Goal: Task Accomplishment & Management: Manage account settings

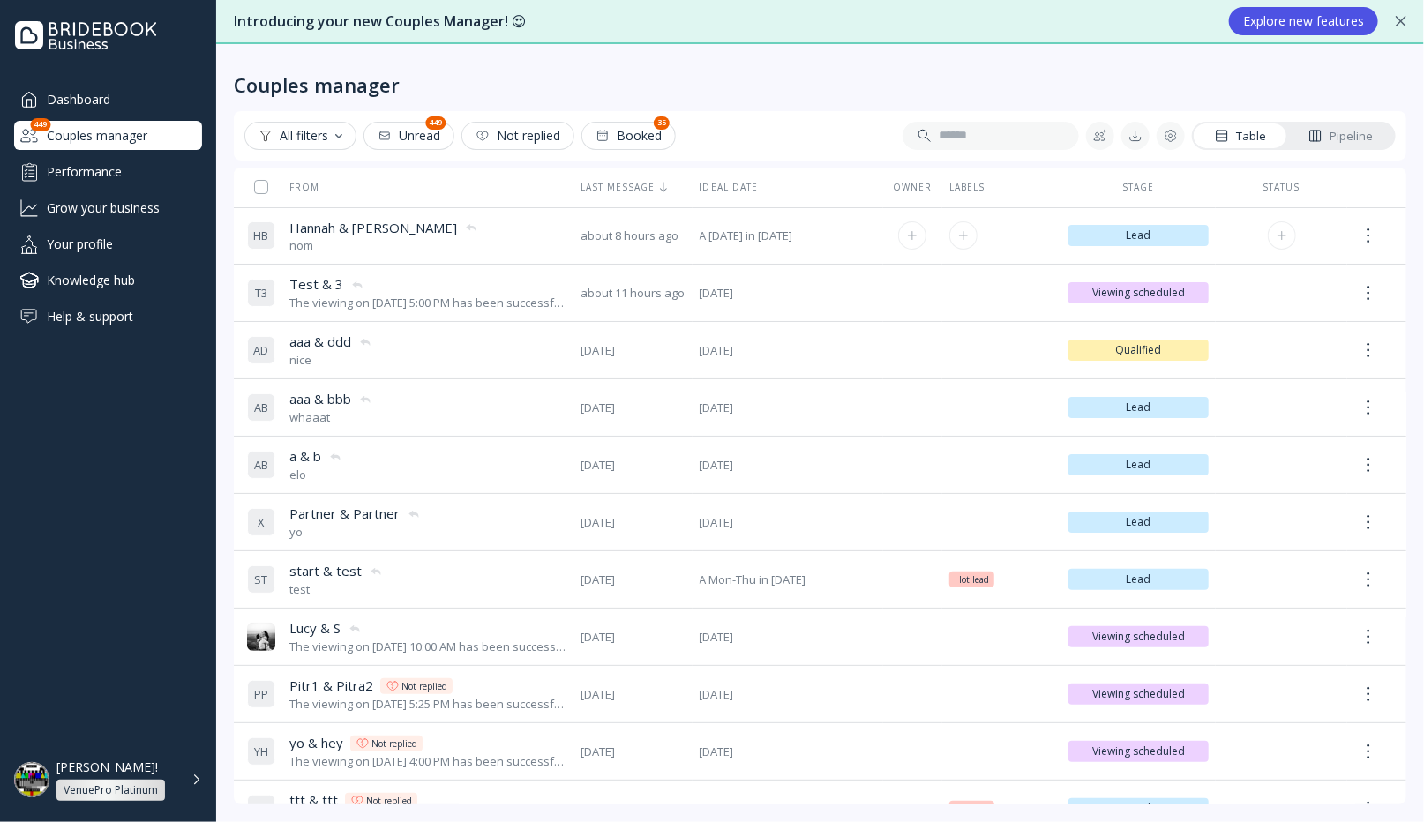
click at [457, 231] on div "[PERSON_NAME] & [PERSON_NAME] & [PERSON_NAME] nom" at bounding box center [406, 236] width 319 height 49
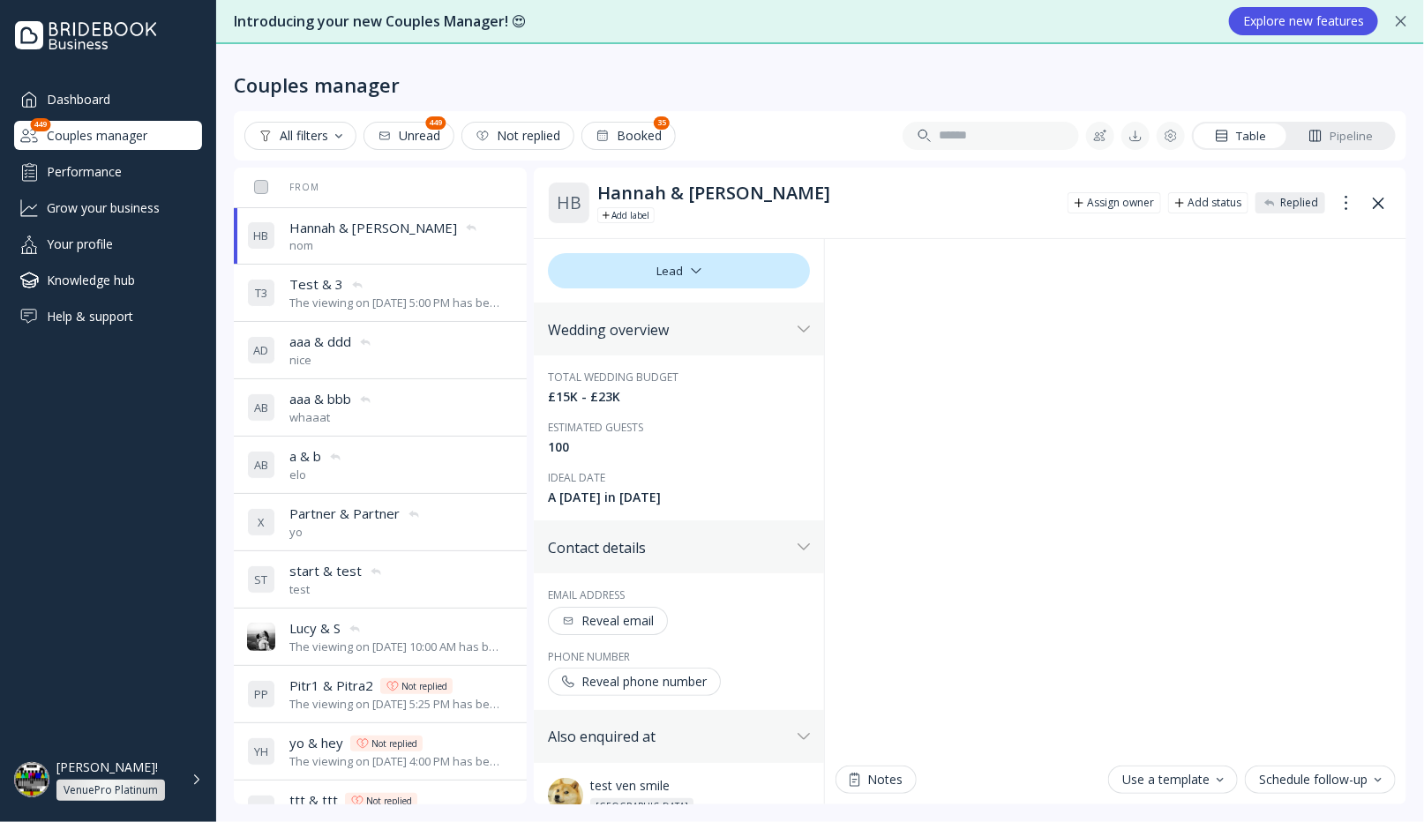
click at [406, 304] on div "The viewing on [DATE] 5:00 PM has been successfully created by [PERSON_NAME]!." at bounding box center [396, 303] width 215 height 17
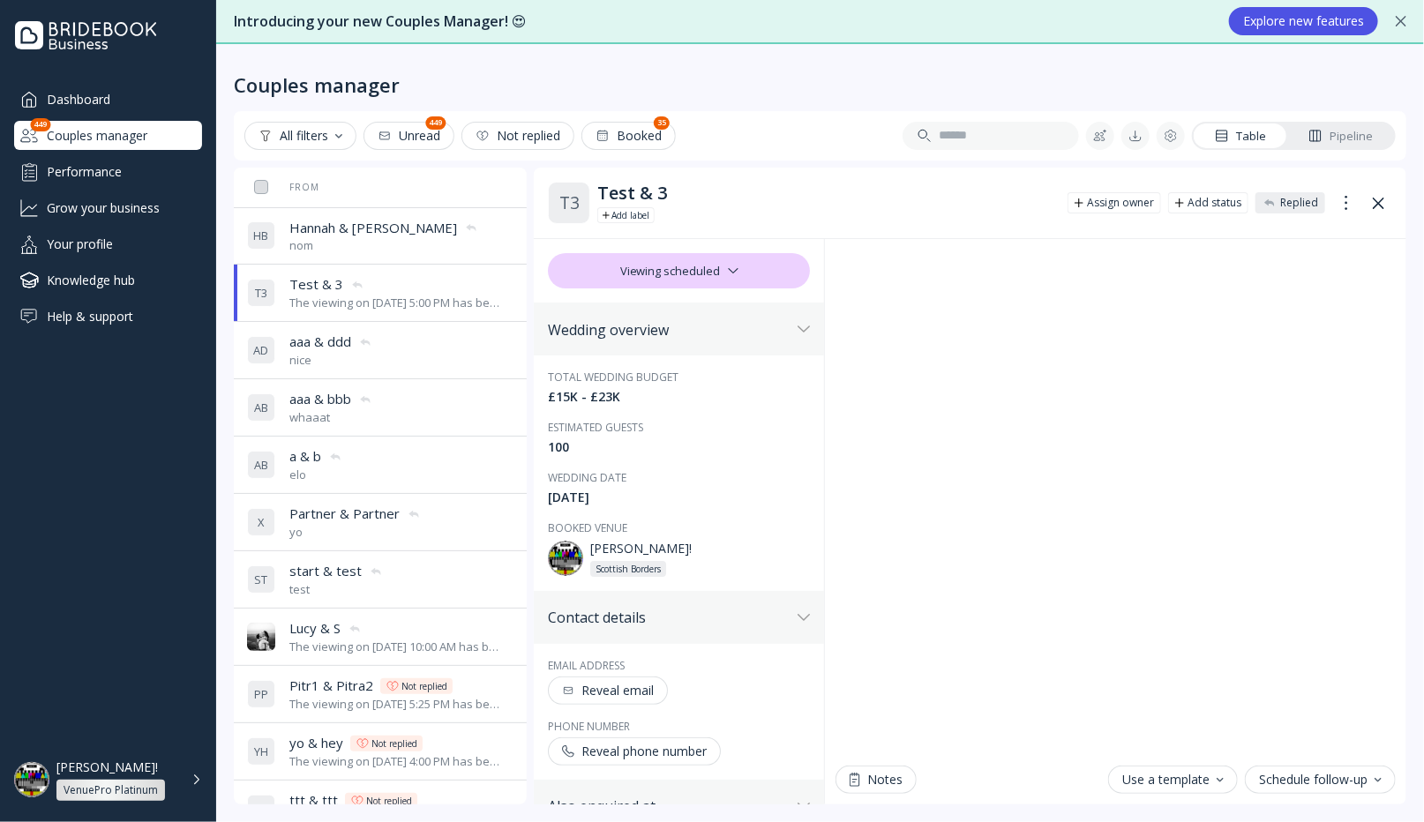
click at [393, 343] on div "A D aaa & ddd aaa & ddd nice" at bounding box center [376, 350] width 258 height 49
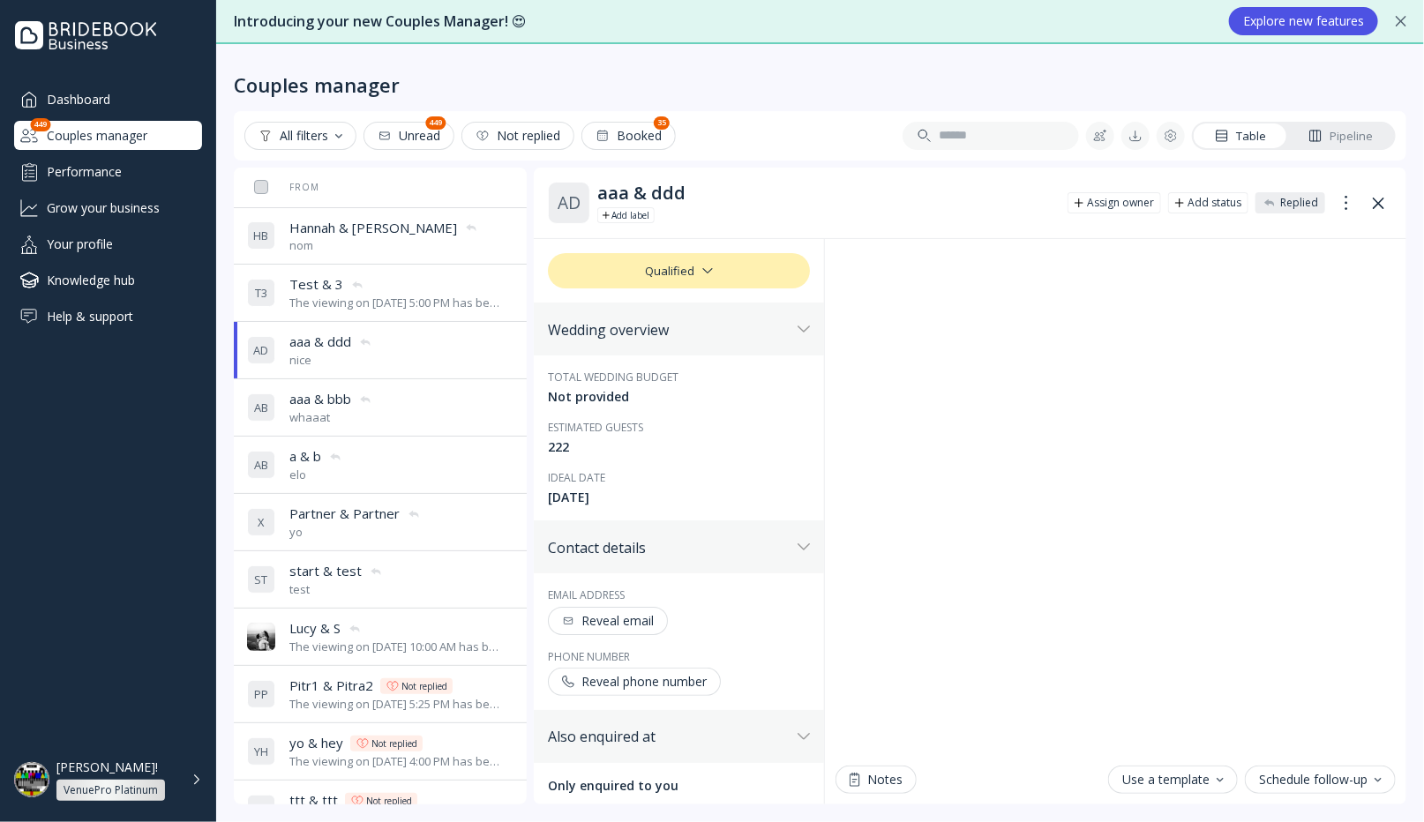
click at [411, 243] on div "nom" at bounding box center [383, 245] width 189 height 17
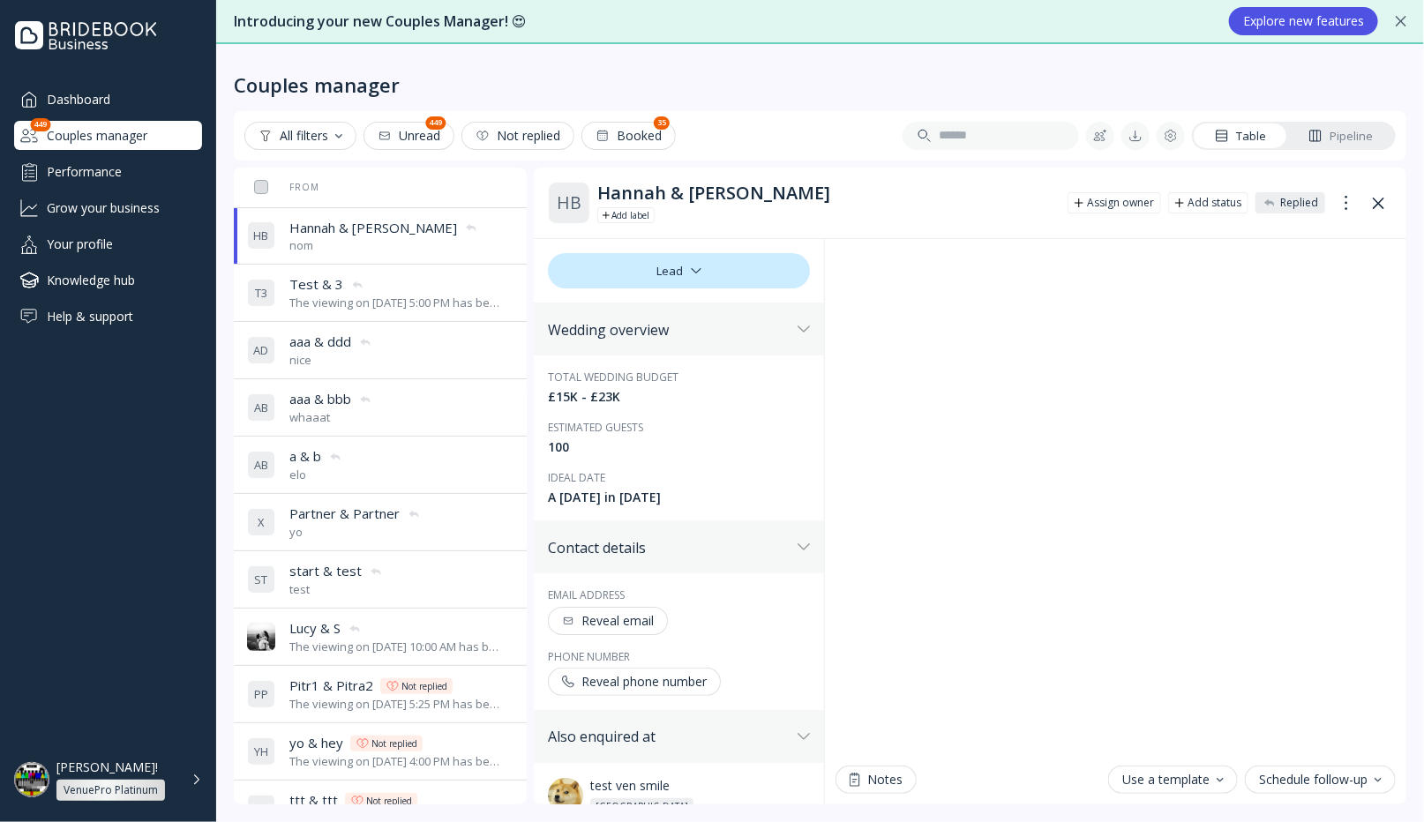
click at [415, 297] on div "The viewing on [DATE] 5:00 PM has been successfully created by [PERSON_NAME]!." at bounding box center [396, 303] width 215 height 17
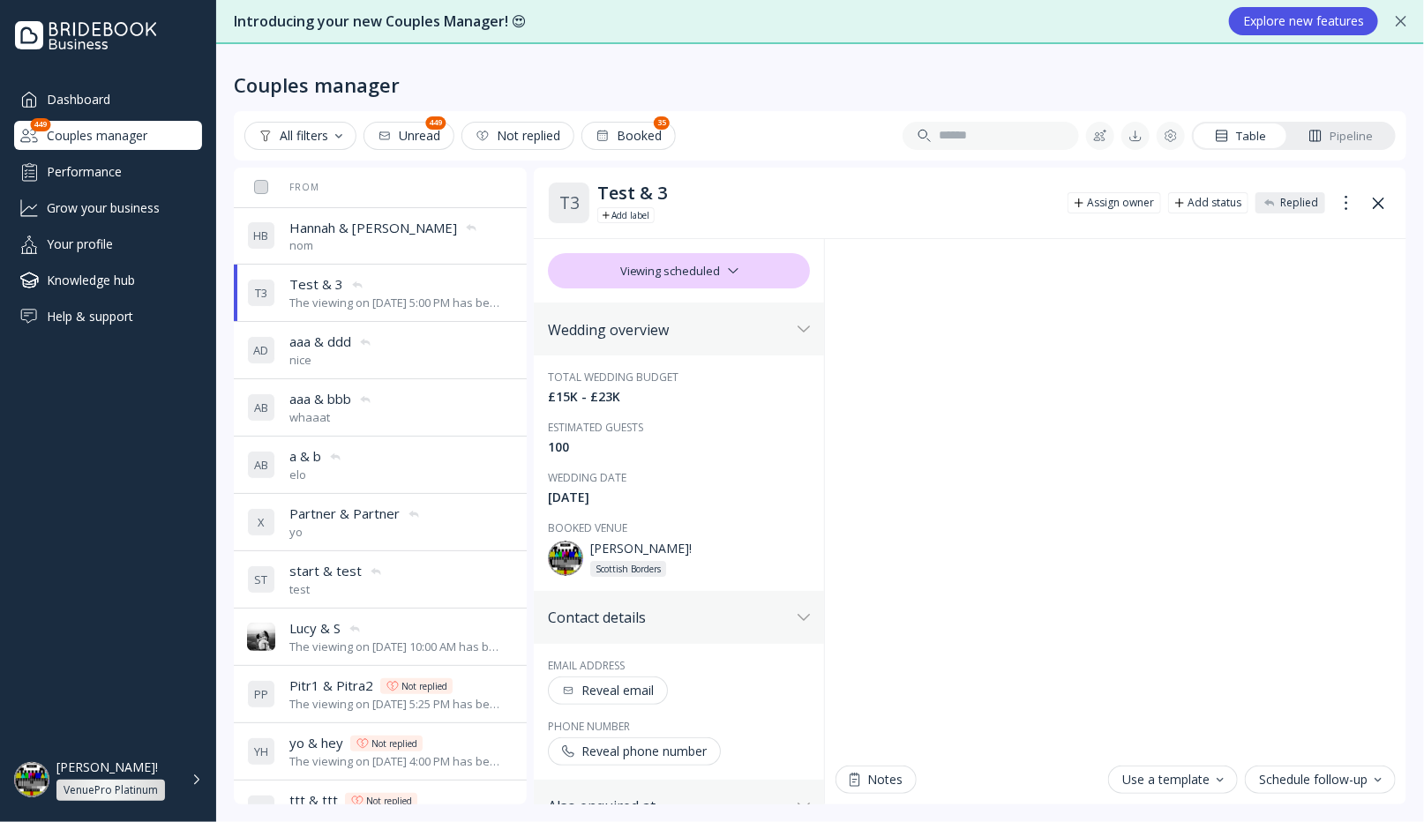
click at [415, 330] on div "A D aaa & ddd aaa & ddd nice" at bounding box center [376, 350] width 258 height 49
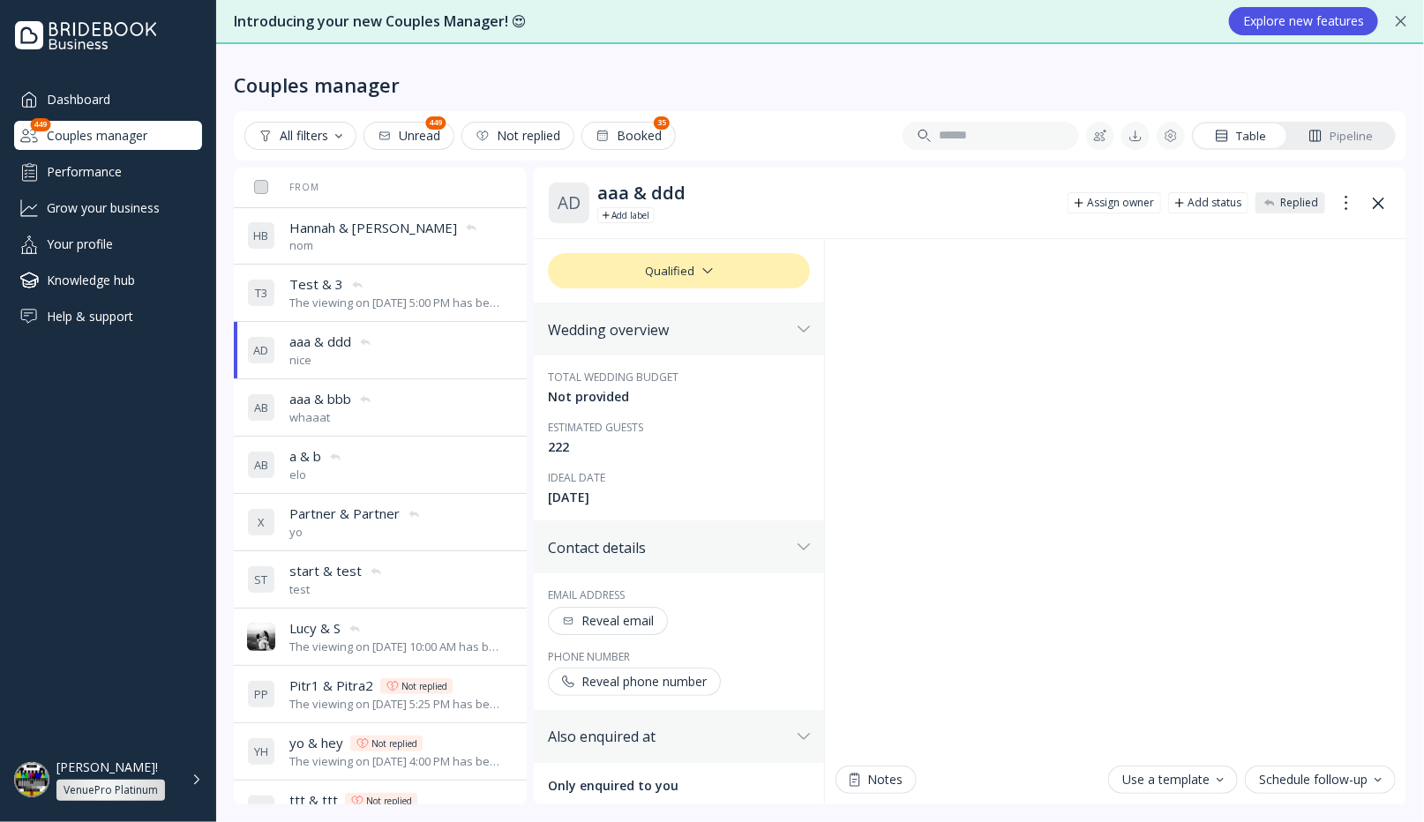
click at [403, 405] on div "A B aaa & bbb aaa & bbb whaaat" at bounding box center [376, 407] width 258 height 49
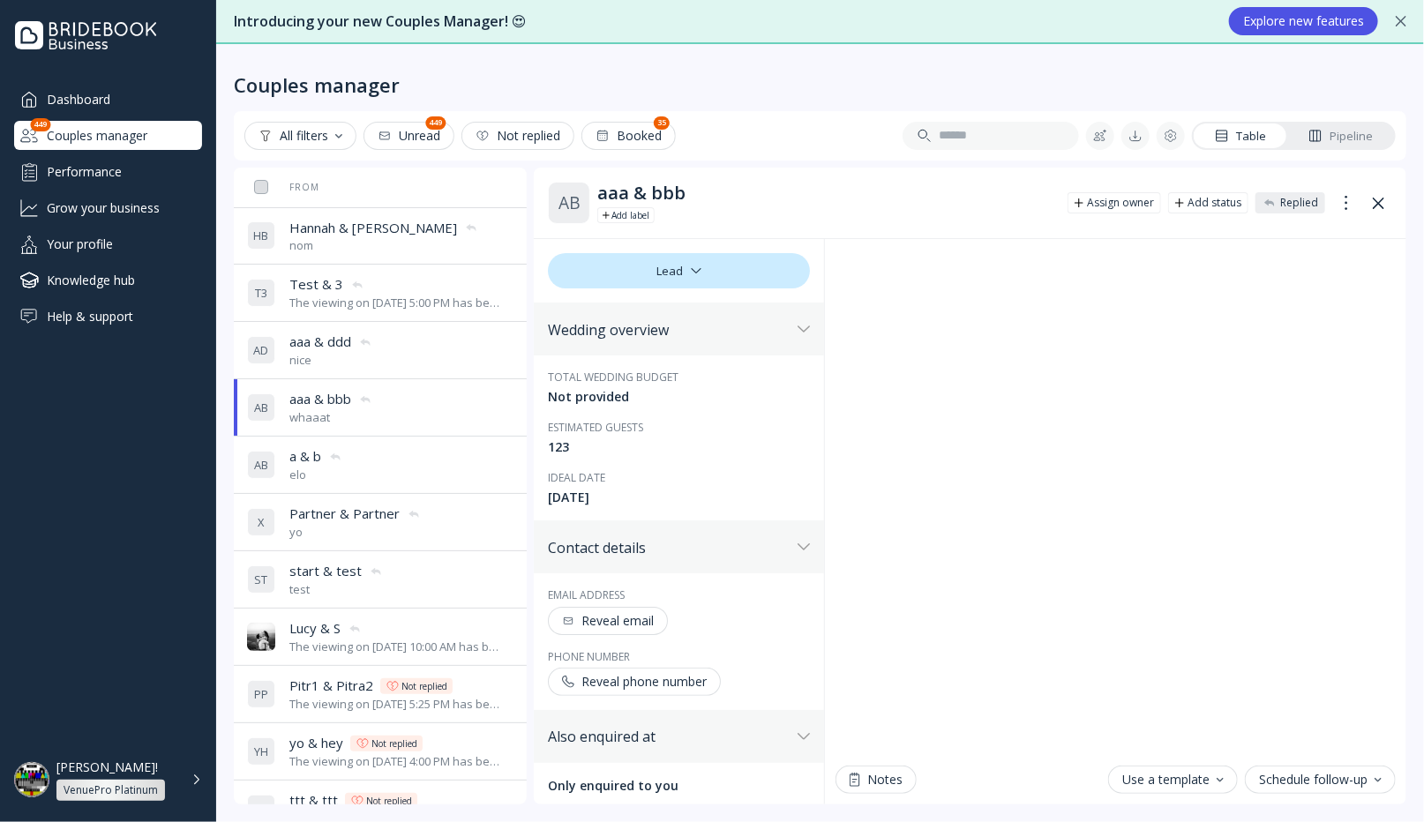
click at [406, 307] on div "The viewing on [DATE] 5:00 PM has been successfully created by [PERSON_NAME]!." at bounding box center [396, 303] width 215 height 17
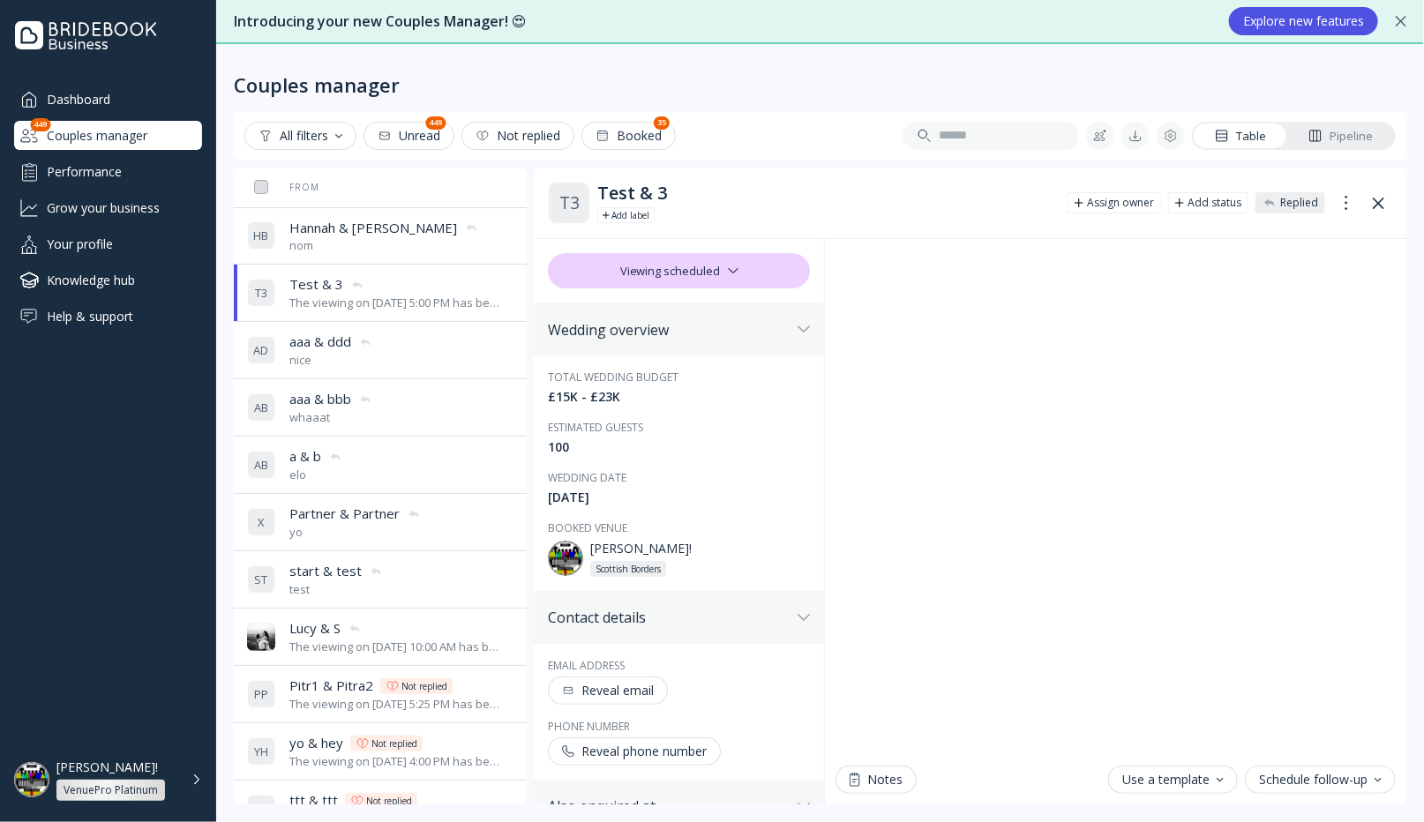
click at [404, 457] on div "A B a & b a & b elo" at bounding box center [376, 464] width 258 height 49
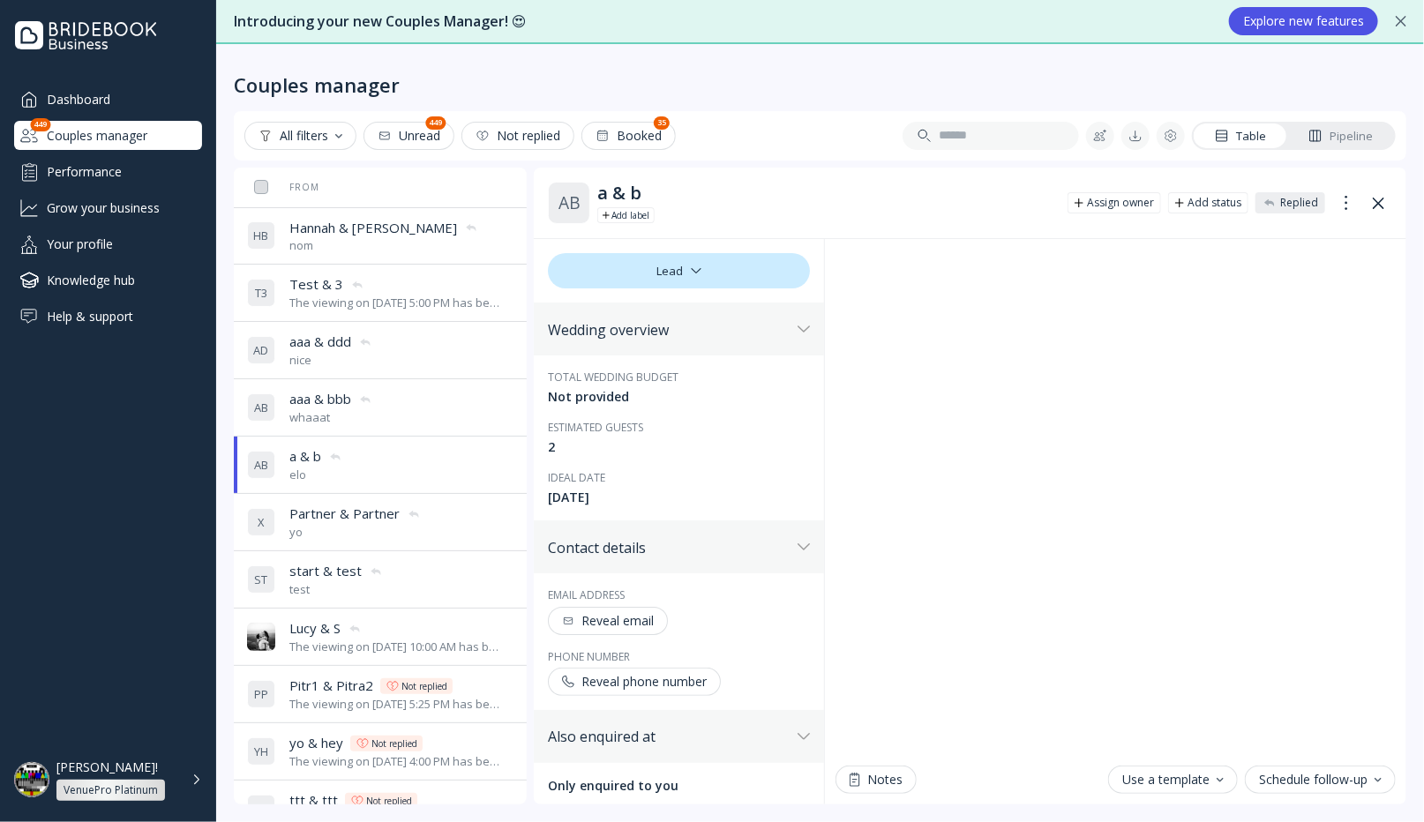
click at [395, 536] on div "yo" at bounding box center [354, 532] width 131 height 17
click at [389, 301] on div "The viewing on [DATE] 5:00 PM has been successfully created by [PERSON_NAME]!." at bounding box center [396, 303] width 215 height 17
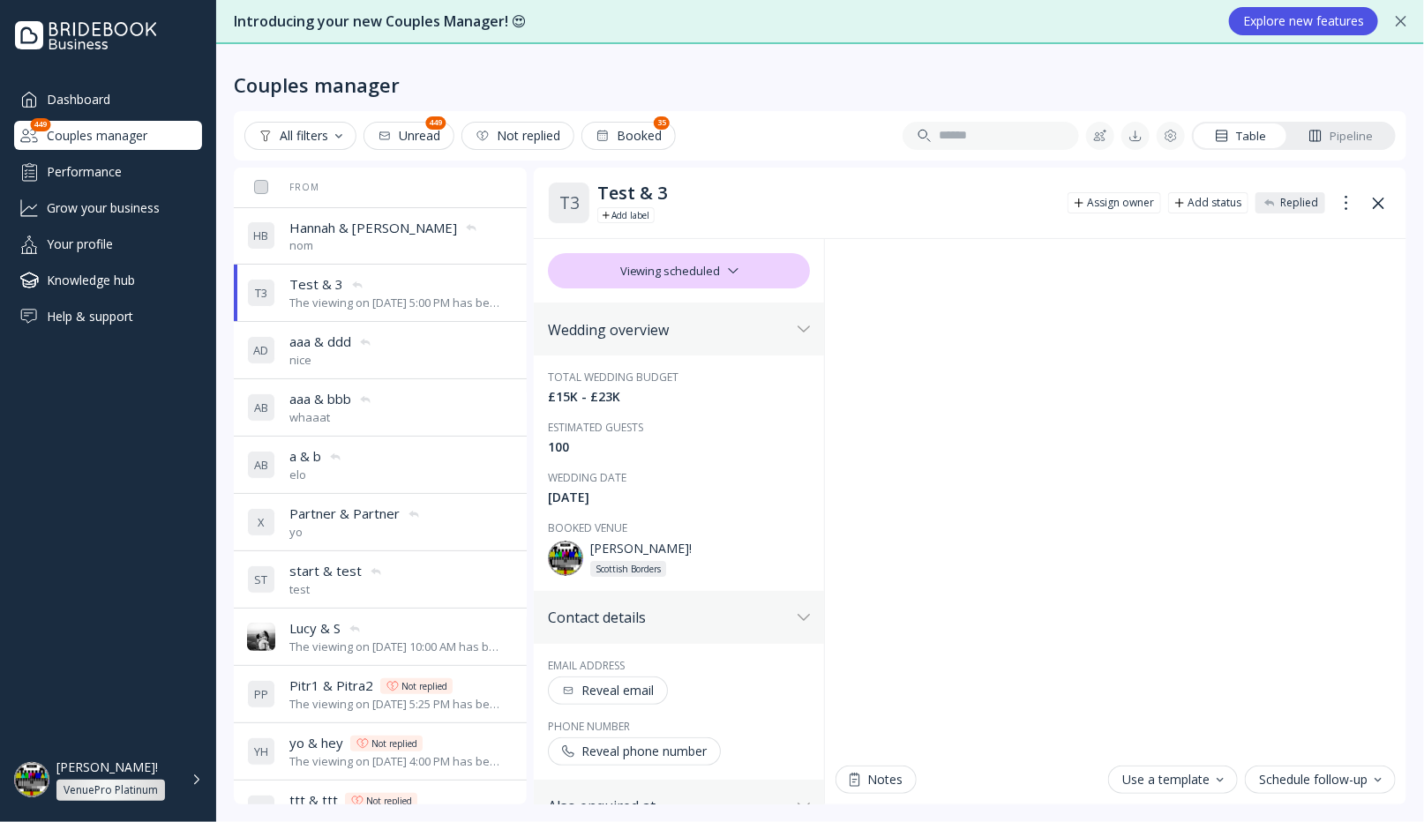
click at [94, 249] on div "Your profile" at bounding box center [108, 243] width 188 height 29
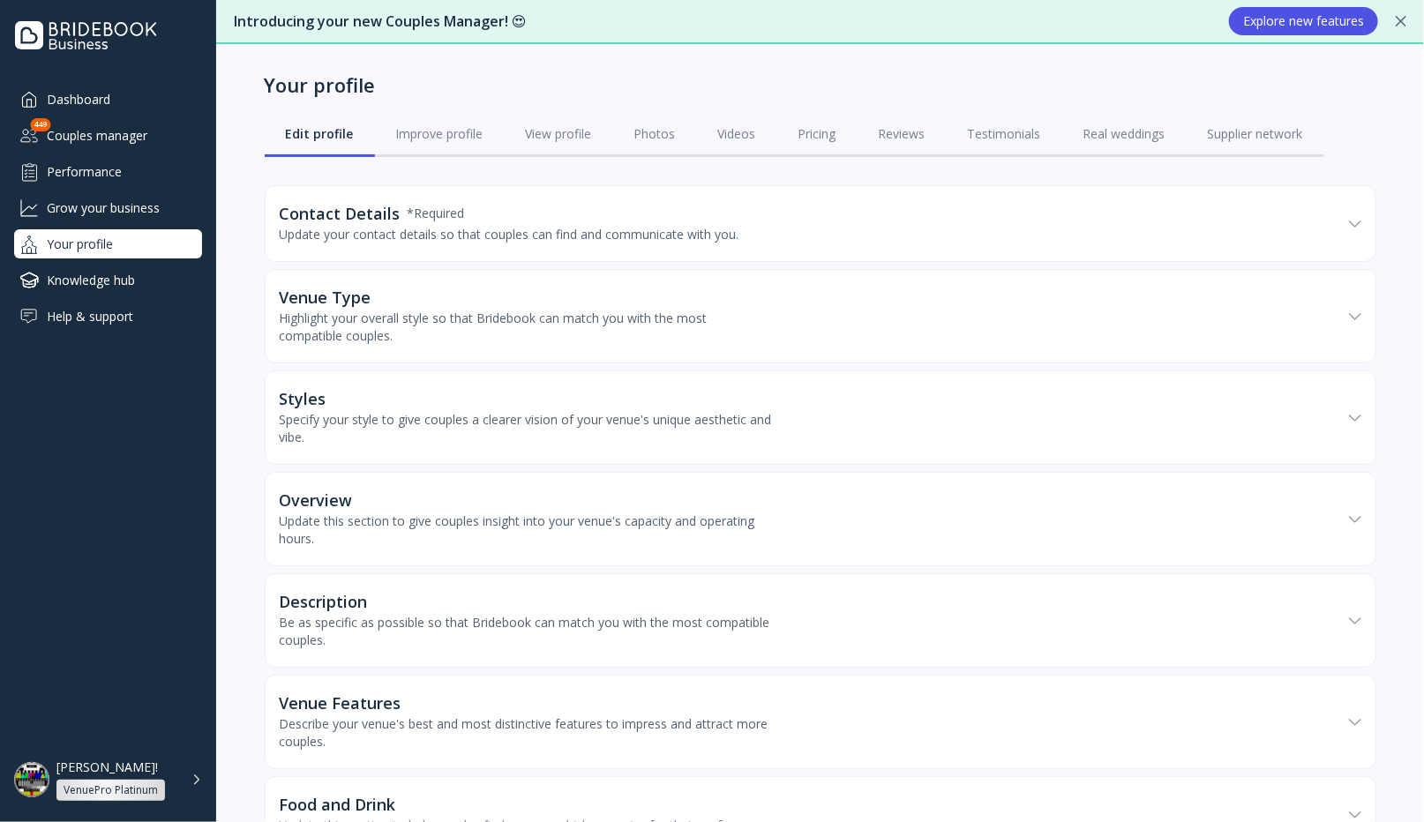
click at [479, 223] on div "Contact Details * Required Update your contact details so that couples can find…" at bounding box center [510, 224] width 460 height 39
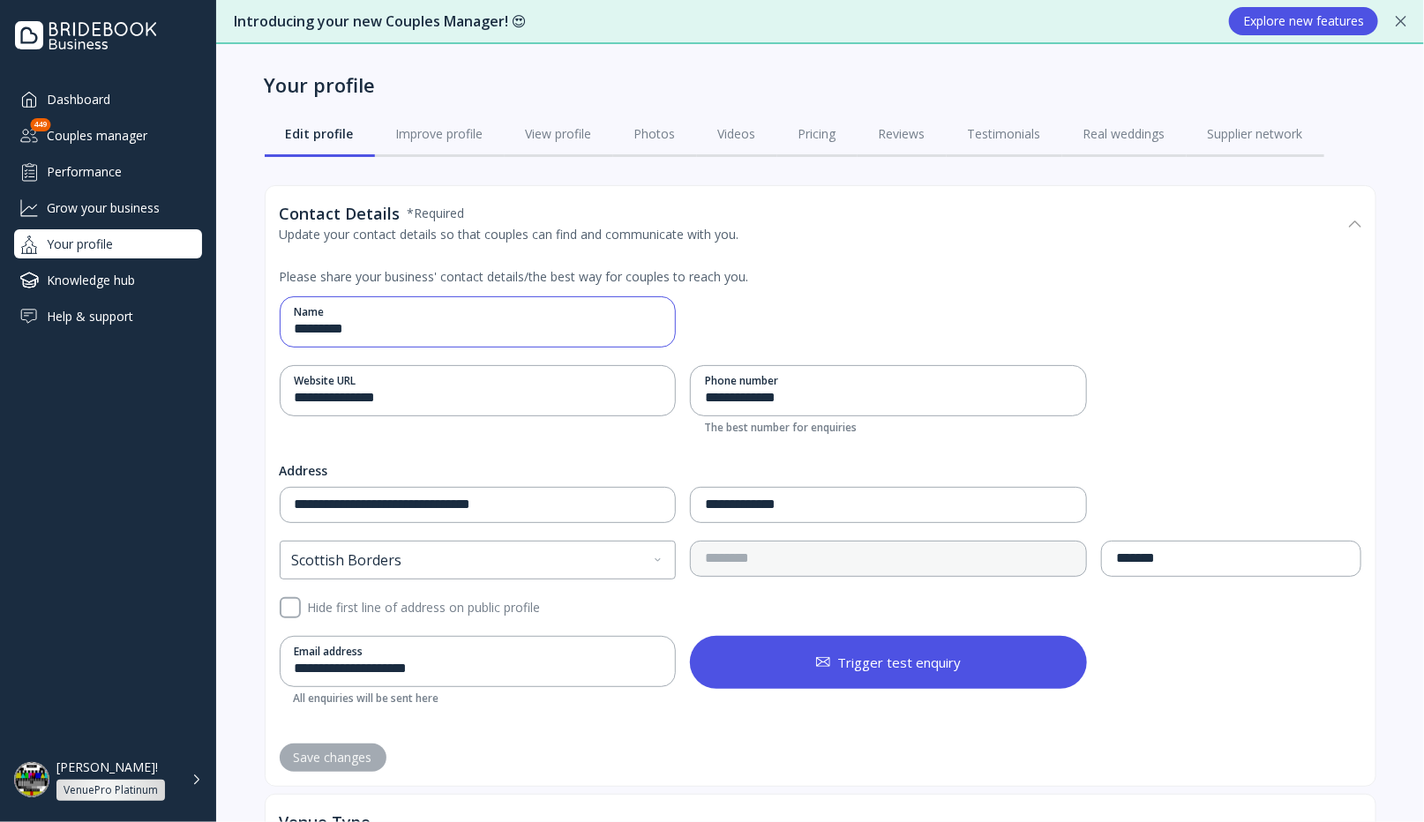
click at [444, 326] on input "*********" at bounding box center [476, 329] width 363 height 20
type input "********"
click at [359, 753] on div "Save changes" at bounding box center [333, 758] width 79 height 14
click at [160, 781] on div "VenuePro Platinum" at bounding box center [110, 790] width 109 height 21
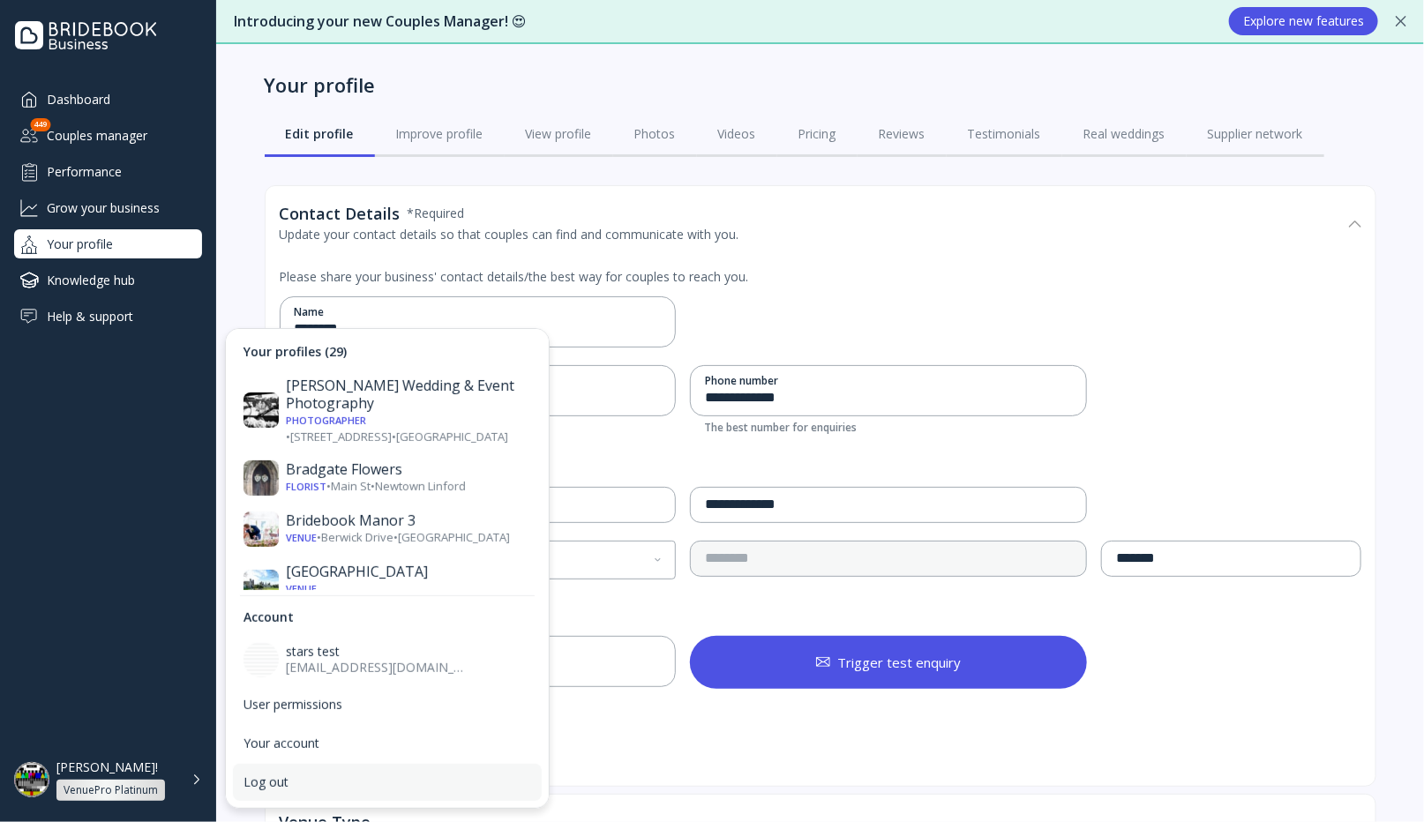
click at [265, 789] on div "Log out" at bounding box center [388, 783] width 288 height 16
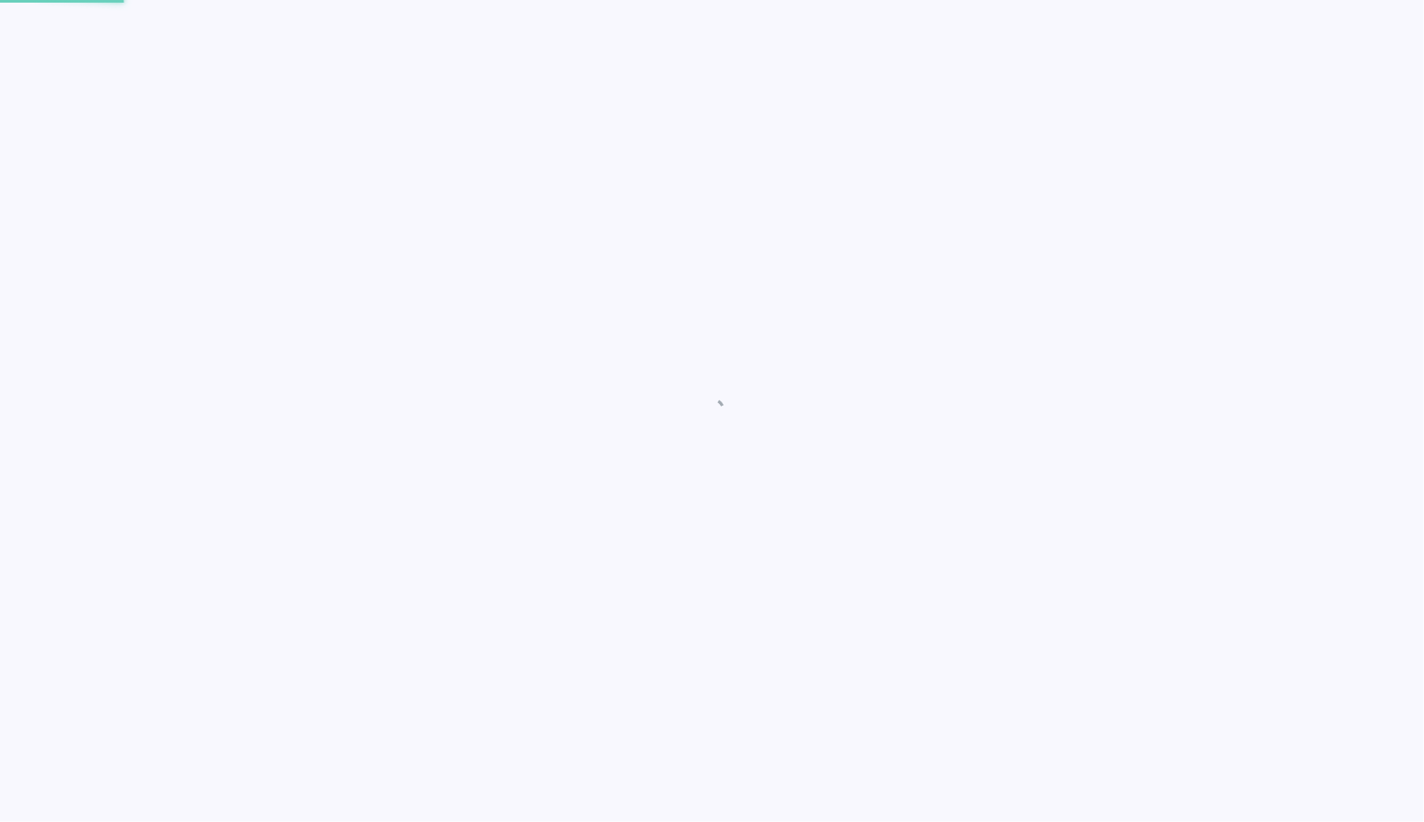
click at [0, 821] on nordpass-portal at bounding box center [0, 822] width 0 height 0
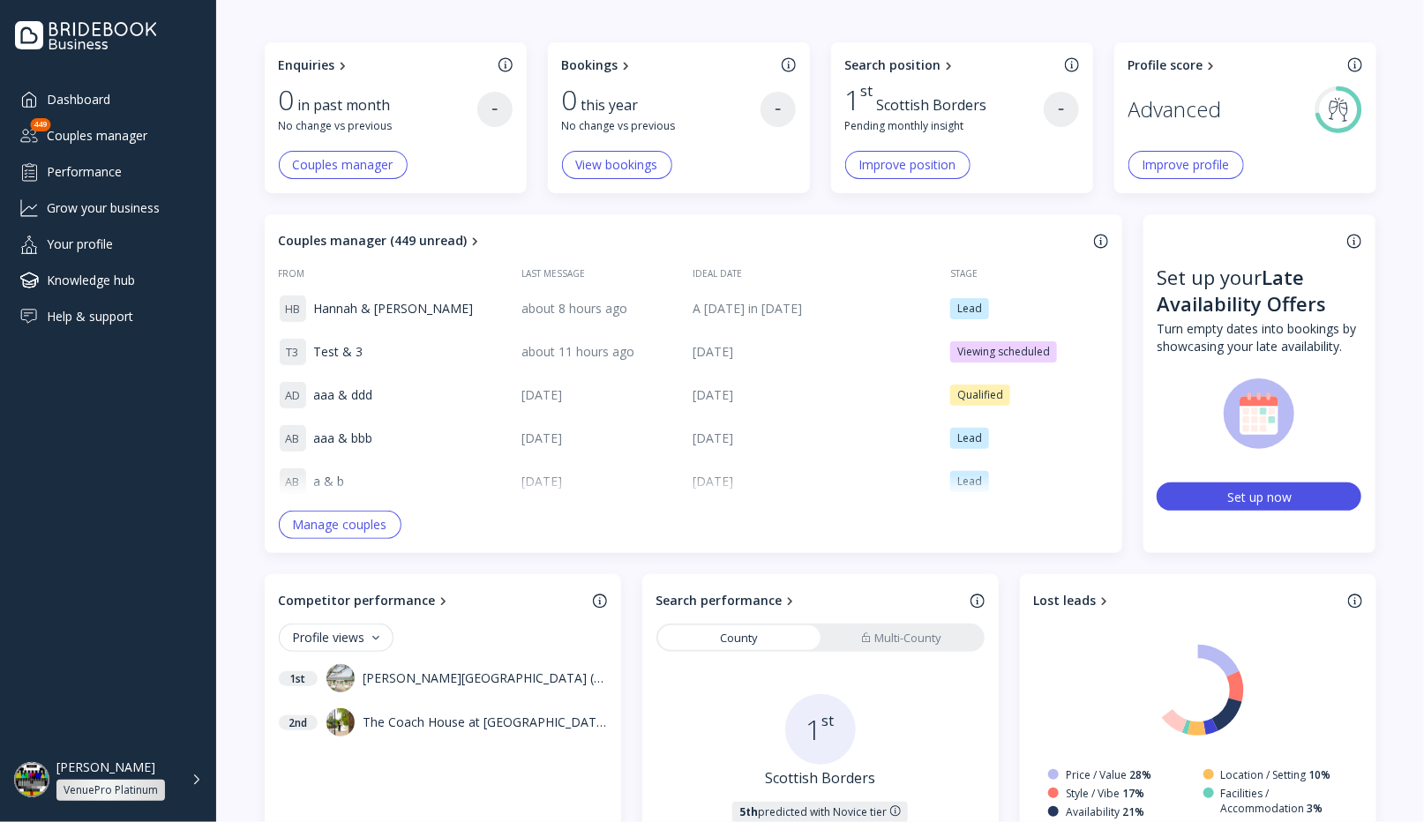
click at [173, 775] on div "[PERSON_NAME] VenuePro Platinum" at bounding box center [118, 780] width 124 height 41
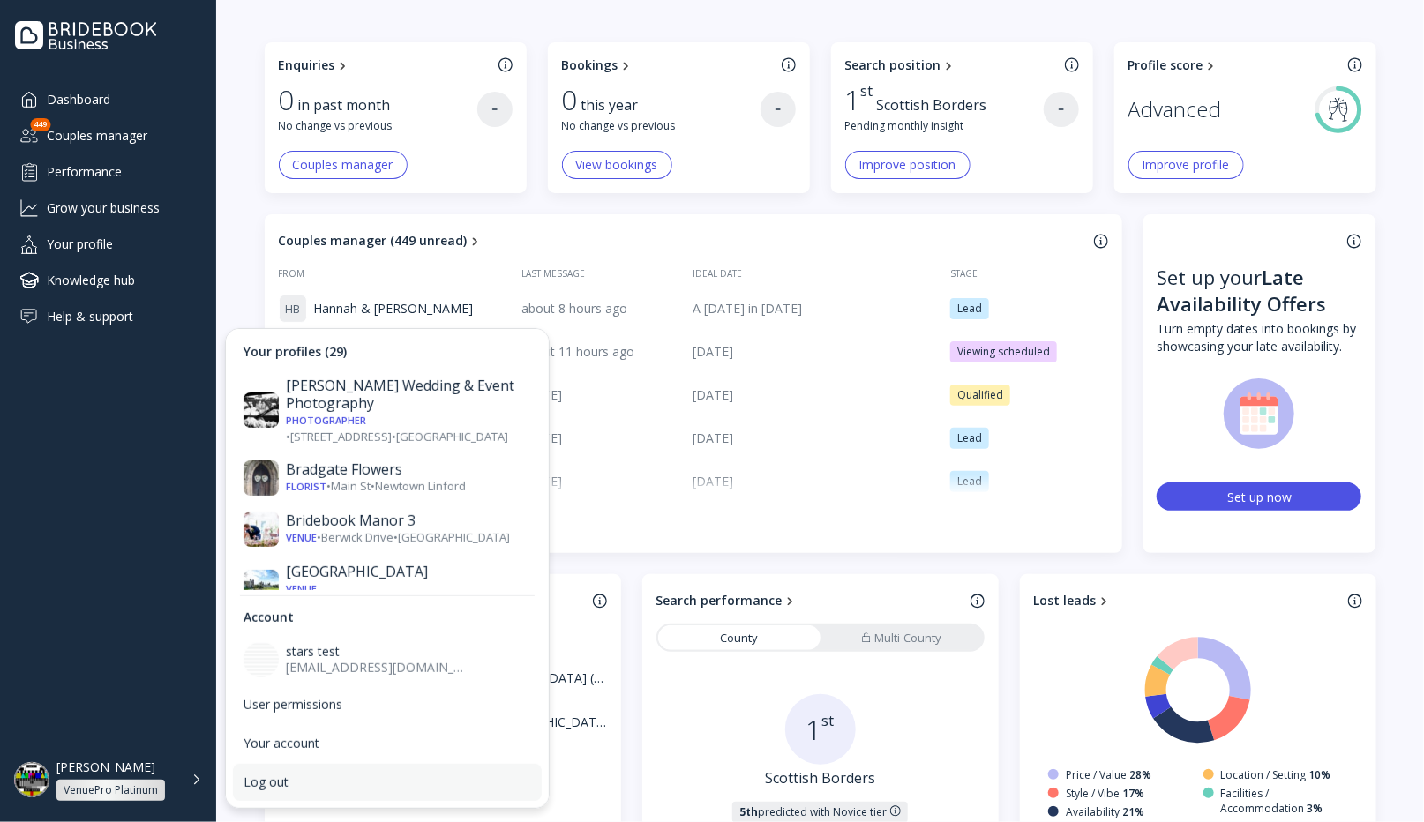
click at [262, 773] on div "Log out" at bounding box center [387, 782] width 309 height 37
